Goal: Task Accomplishment & Management: Complete application form

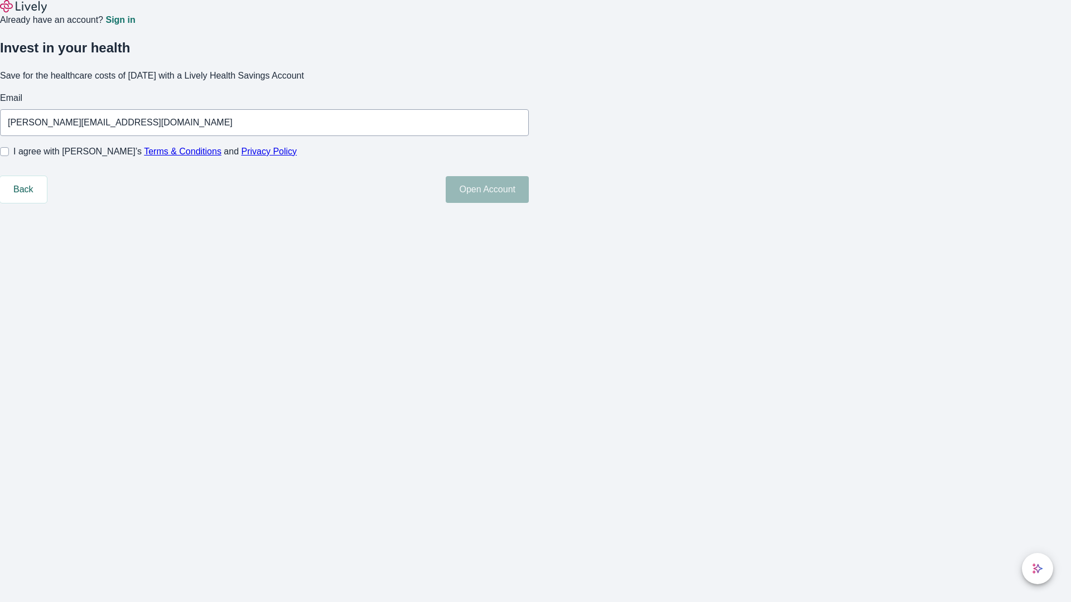
click at [9, 156] on input "I agree with Lively’s Terms & Conditions and Privacy Policy" at bounding box center [4, 151] width 9 height 9
checkbox input "true"
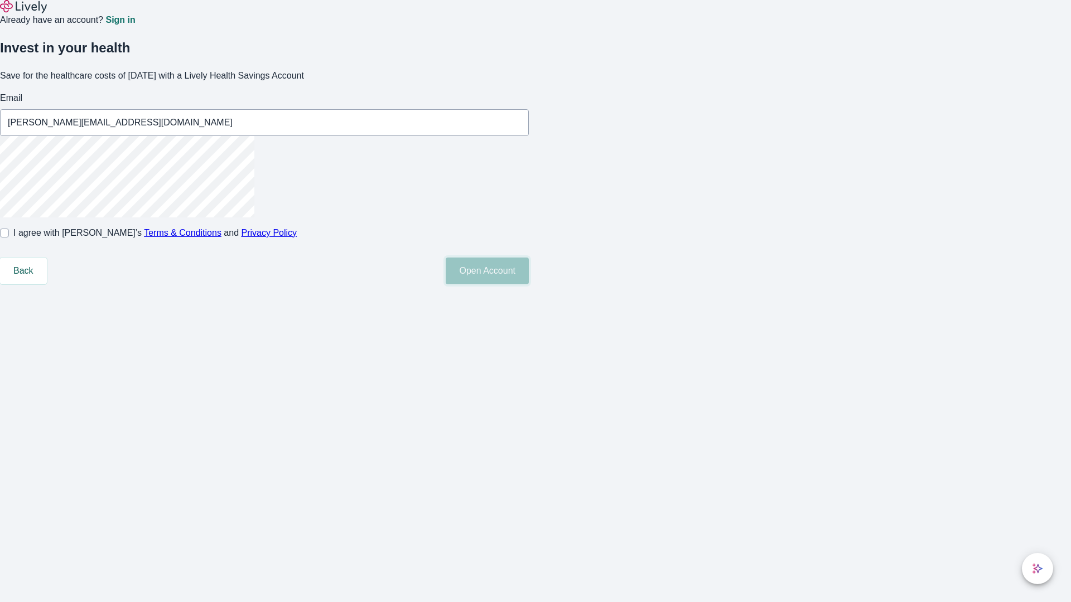
click at [529, 284] on button "Open Account" at bounding box center [487, 271] width 83 height 27
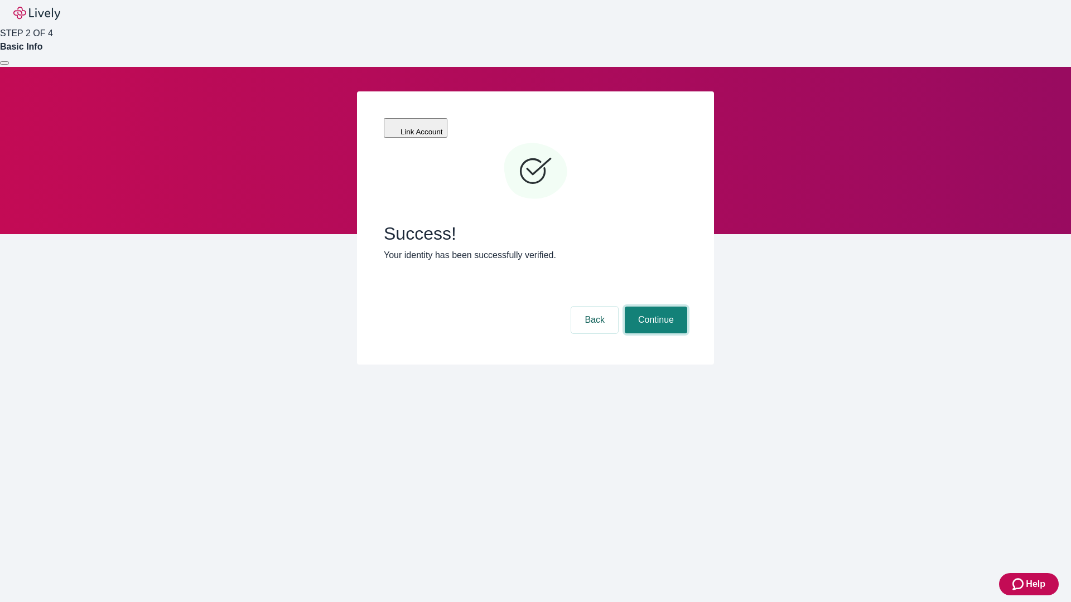
click at [654, 307] on button "Continue" at bounding box center [656, 320] width 62 height 27
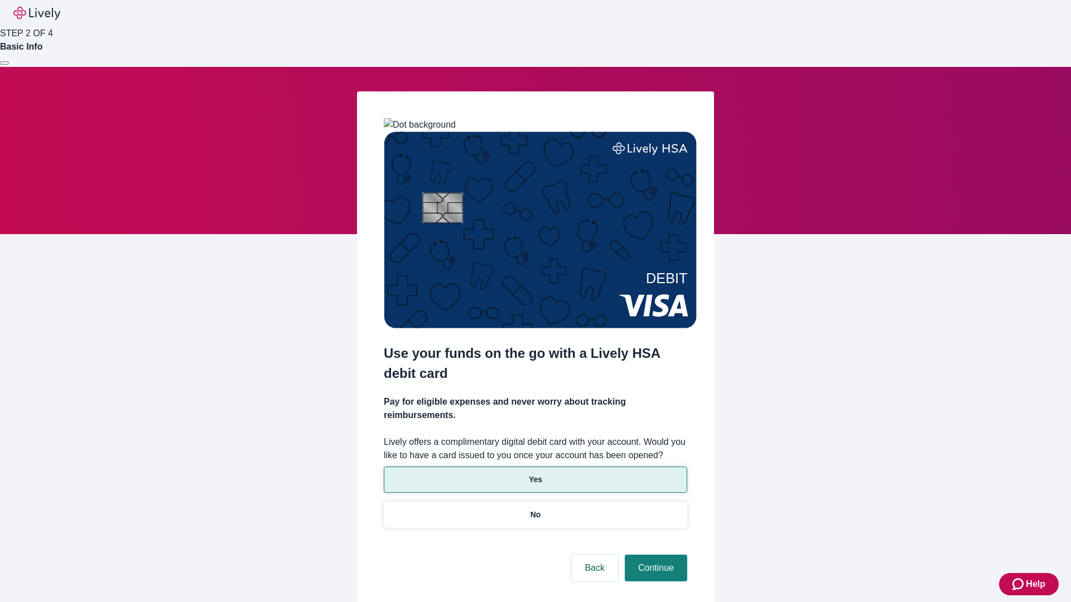
click at [535, 474] on p "Yes" at bounding box center [535, 480] width 13 height 12
click at [654, 555] on button "Continue" at bounding box center [656, 568] width 62 height 27
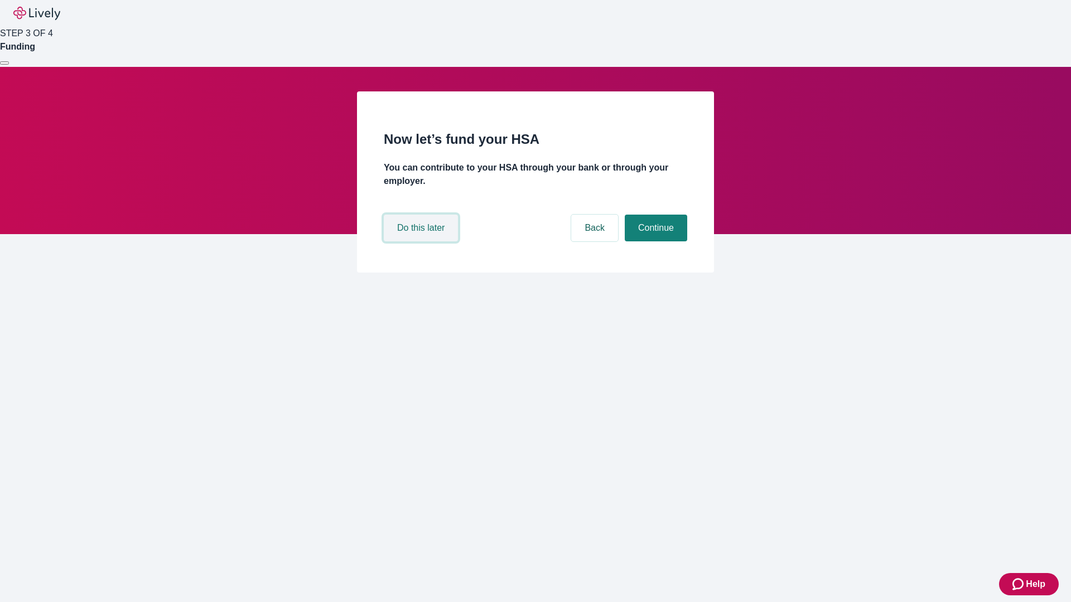
click at [422, 242] on button "Do this later" at bounding box center [421, 228] width 74 height 27
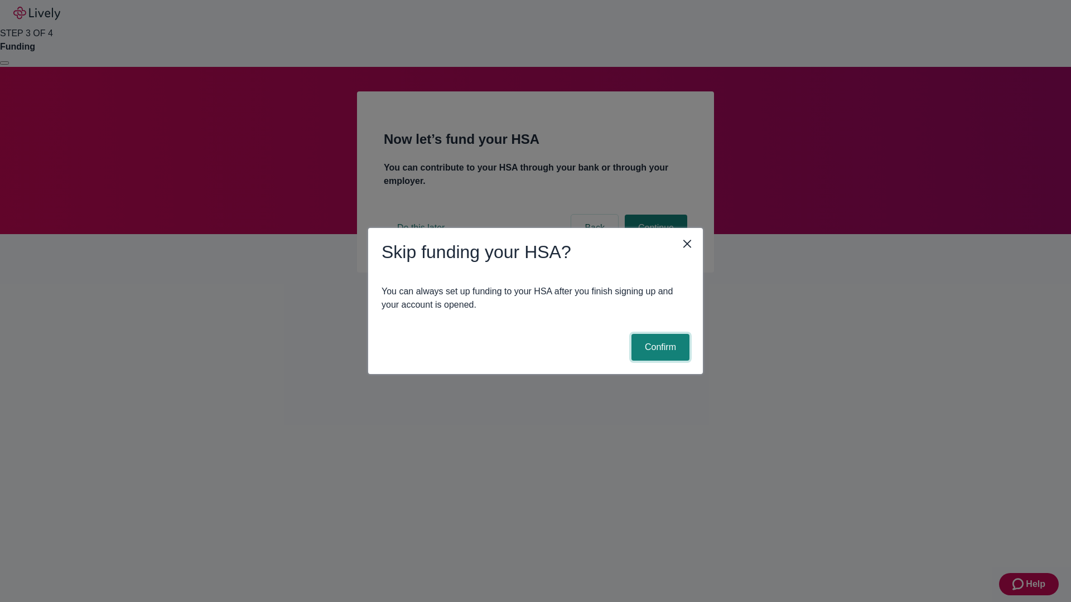
click at [659, 347] on button "Confirm" at bounding box center [660, 347] width 58 height 27
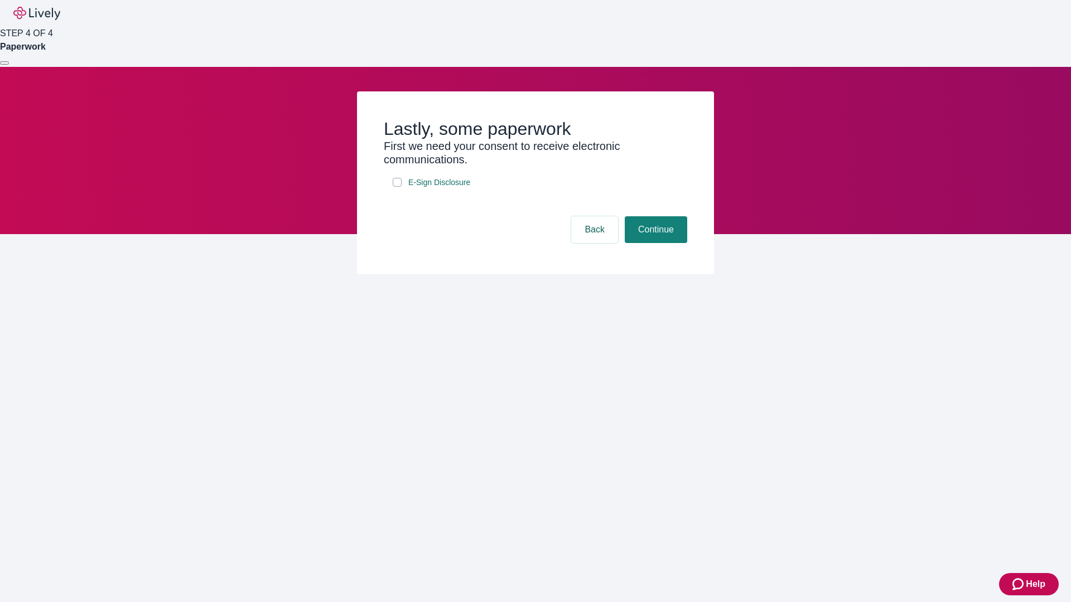
click at [397, 187] on input "E-Sign Disclosure" at bounding box center [397, 182] width 9 height 9
checkbox input "true"
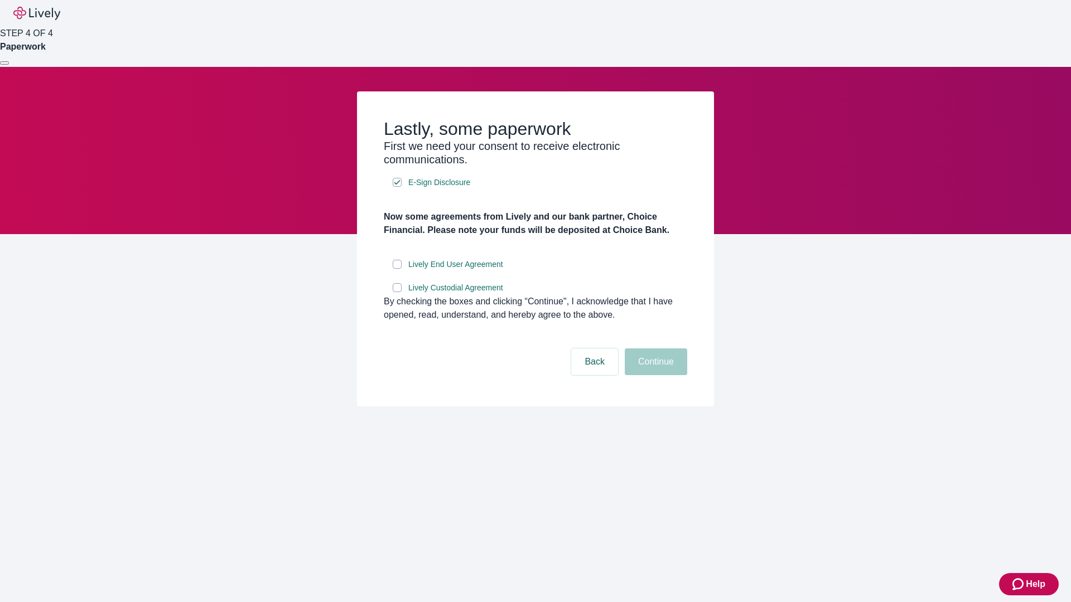
click at [397, 269] on input "Lively End User Agreement" at bounding box center [397, 264] width 9 height 9
checkbox input "true"
click at [397, 292] on input "Lively Custodial Agreement" at bounding box center [397, 287] width 9 height 9
checkbox input "true"
click at [654, 375] on button "Continue" at bounding box center [656, 362] width 62 height 27
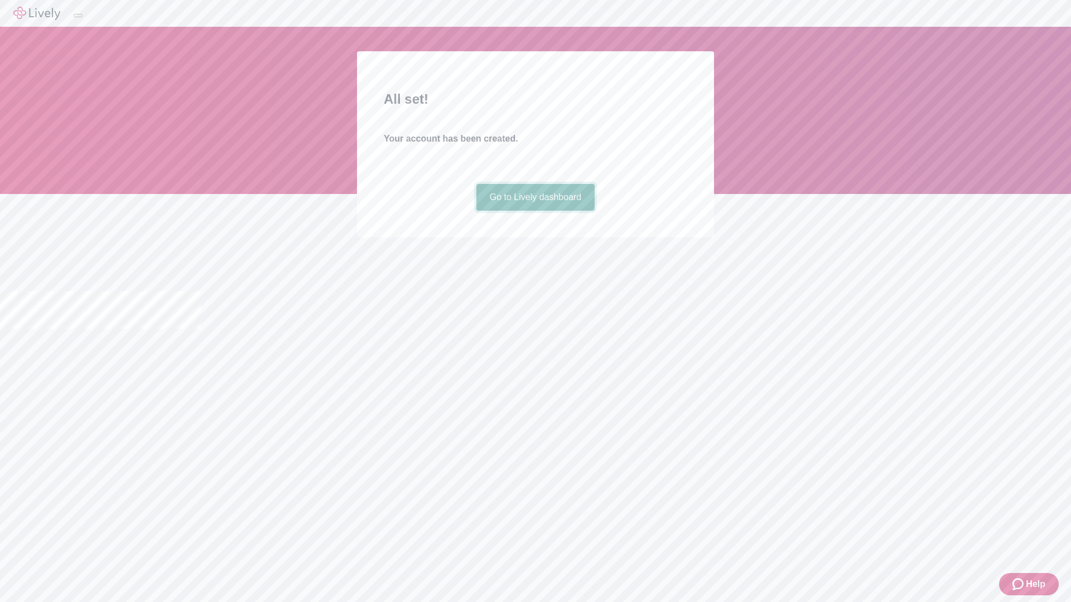
click at [535, 211] on link "Go to Lively dashboard" at bounding box center [535, 197] width 119 height 27
